Goal: Navigation & Orientation: Find specific page/section

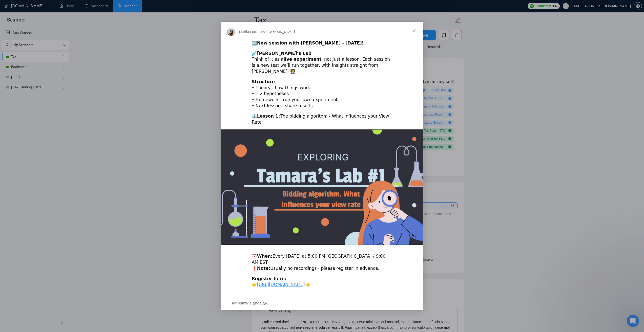
click at [416, 34] on span "Закрити" at bounding box center [414, 31] width 18 height 18
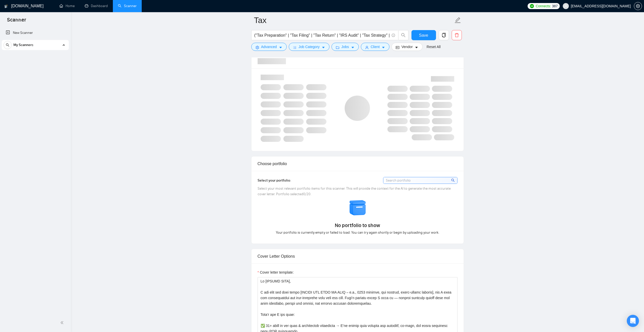
checkbox input "true"
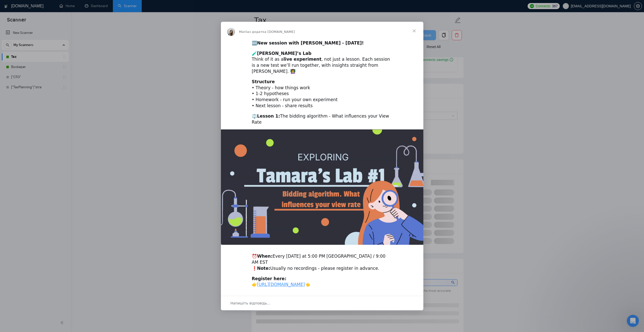
click at [418, 34] on span "Закрити" at bounding box center [414, 31] width 18 height 18
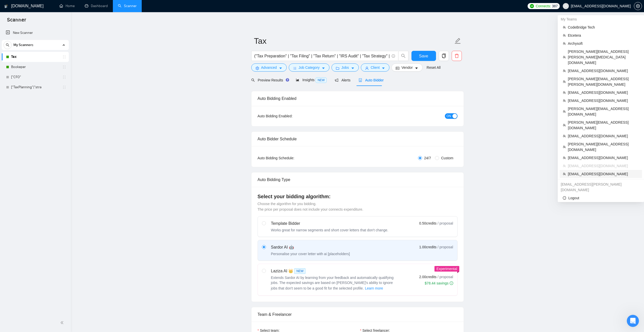
click at [581, 171] on span "info@marketmindscreativeagency.com" at bounding box center [603, 174] width 71 height 6
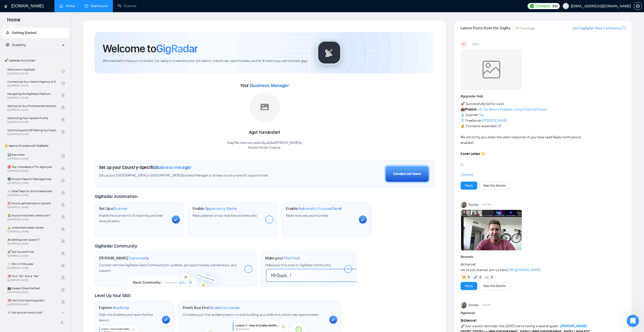
click at [100, 7] on link "Dashboard" at bounding box center [96, 6] width 23 height 4
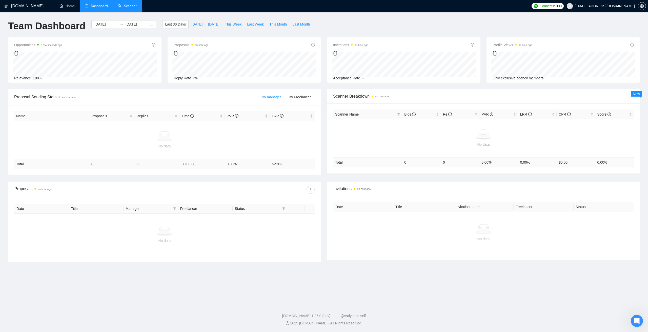
click at [133, 5] on link "Scanner" at bounding box center [127, 6] width 19 height 4
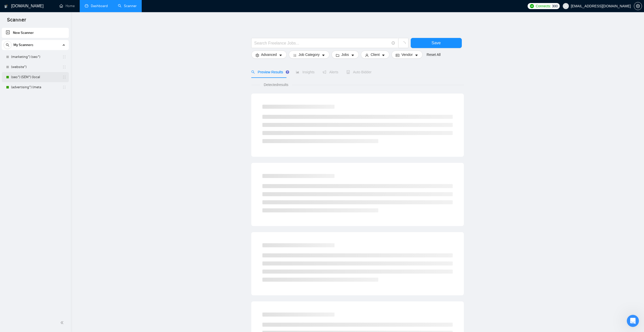
click at [45, 75] on link "(seo*) (SEM*) (local" at bounding box center [35, 77] width 48 height 10
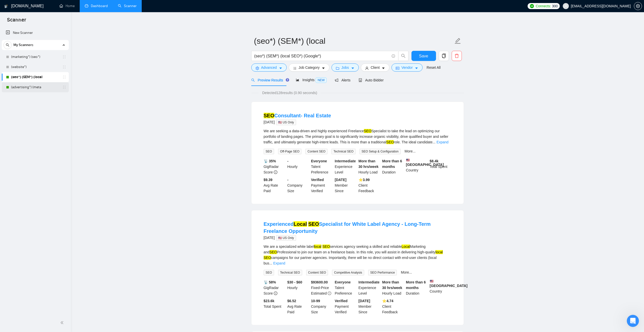
click at [27, 85] on link "(advertising*) (meta" at bounding box center [35, 87] width 48 height 10
